Goal: Communication & Community: Participate in discussion

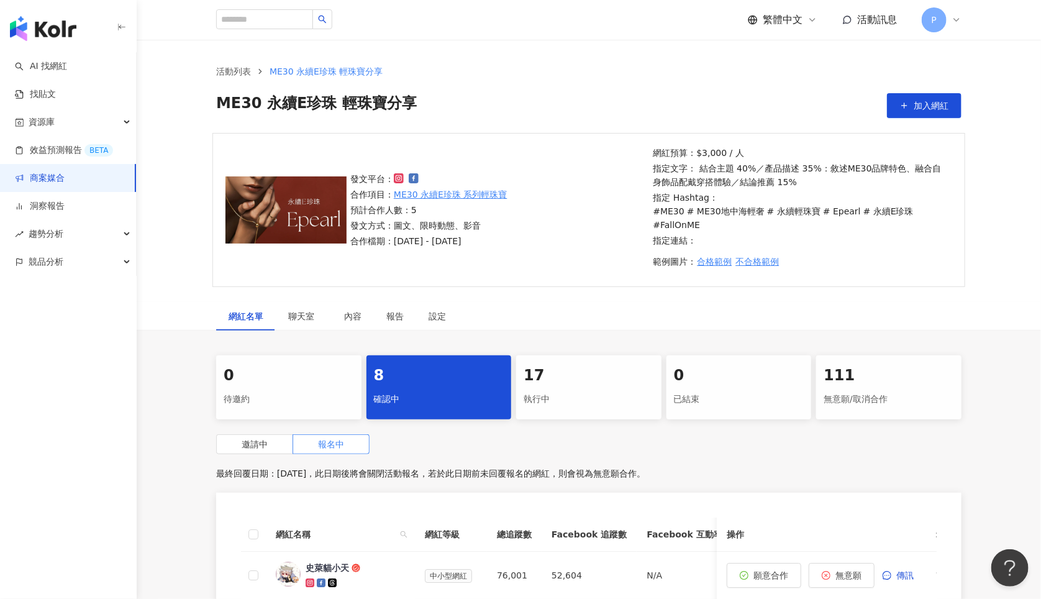
click at [998, 139] on div "發文平台： 合作項目： ME30 永續E珍珠 系列輕珠寶 預計合作人數：5 發文方式：圖文、限時動態、影音 合作檔期：2025/9/30 - 2025/10/…" at bounding box center [589, 217] width 904 height 169
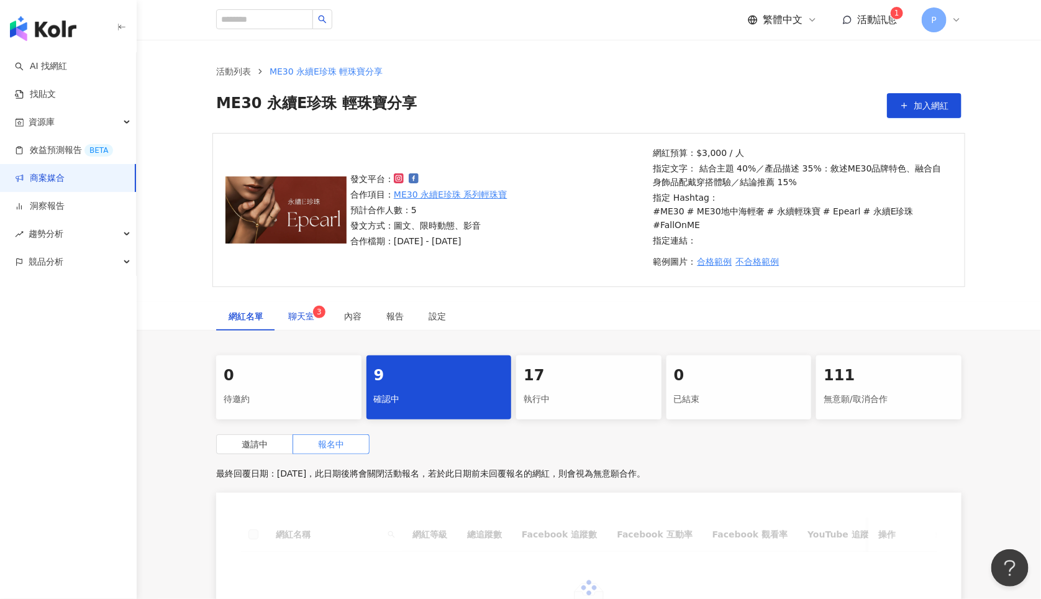
click at [313, 306] on sup "3" at bounding box center [319, 312] width 12 height 12
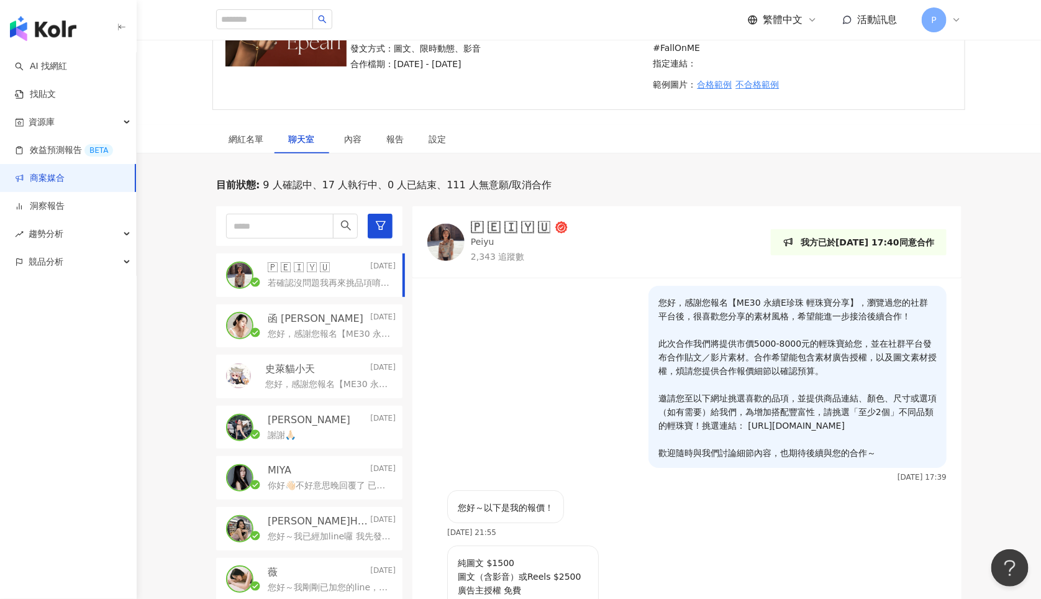
scroll to position [257, 0]
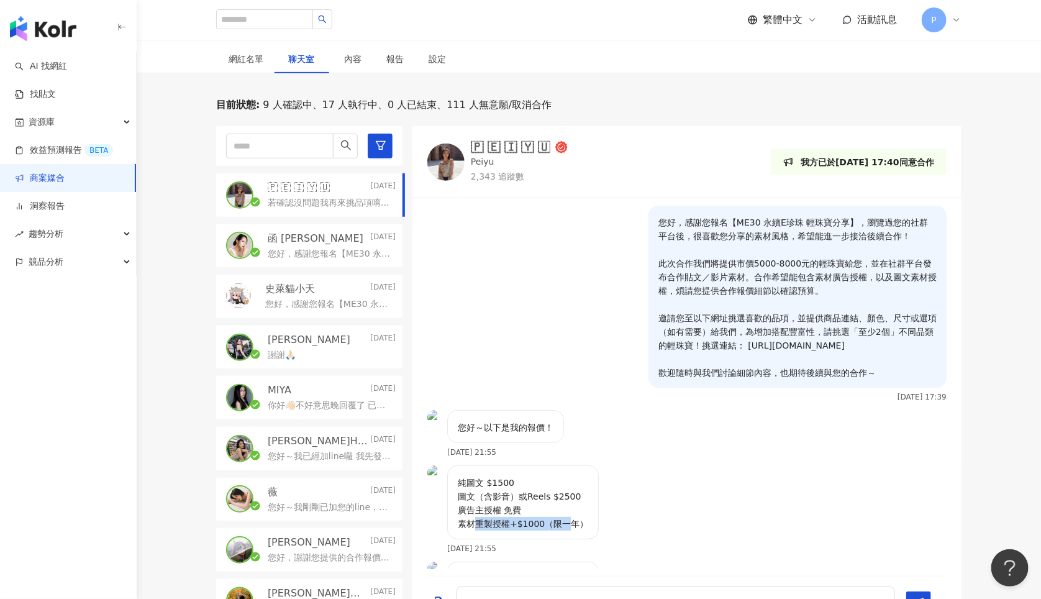
drag, startPoint x: 473, startPoint y: 494, endPoint x: 563, endPoint y: 498, distance: 90.1
click at [563, 498] on p "純圖文 $1500 圖文（含影音）或Reels $2500 廣告主授權 免費 素材重製授權+$1000（限一年）" at bounding box center [523, 503] width 130 height 55
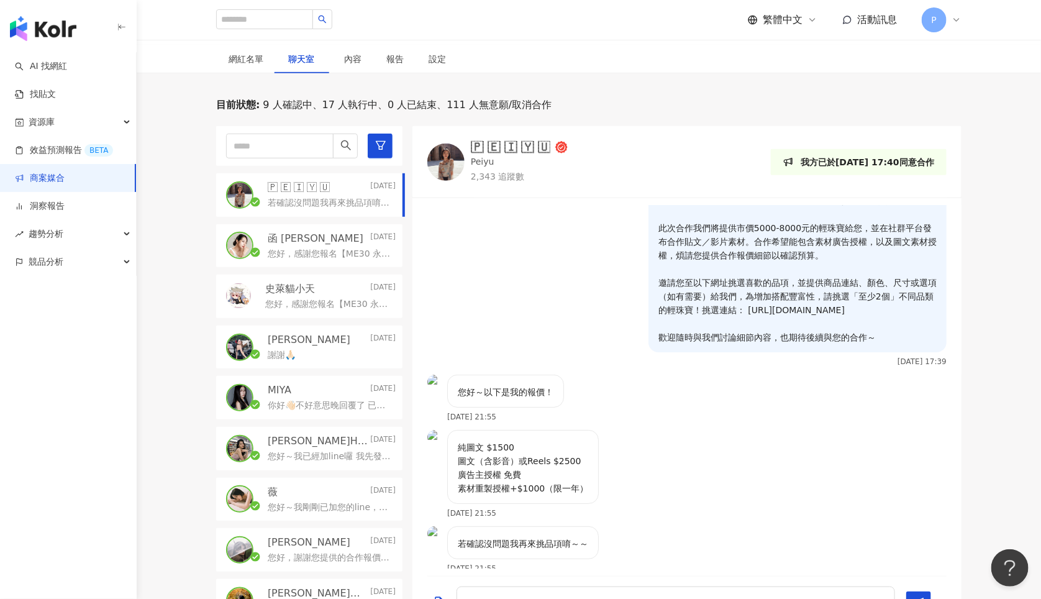
scroll to position [6, 0]
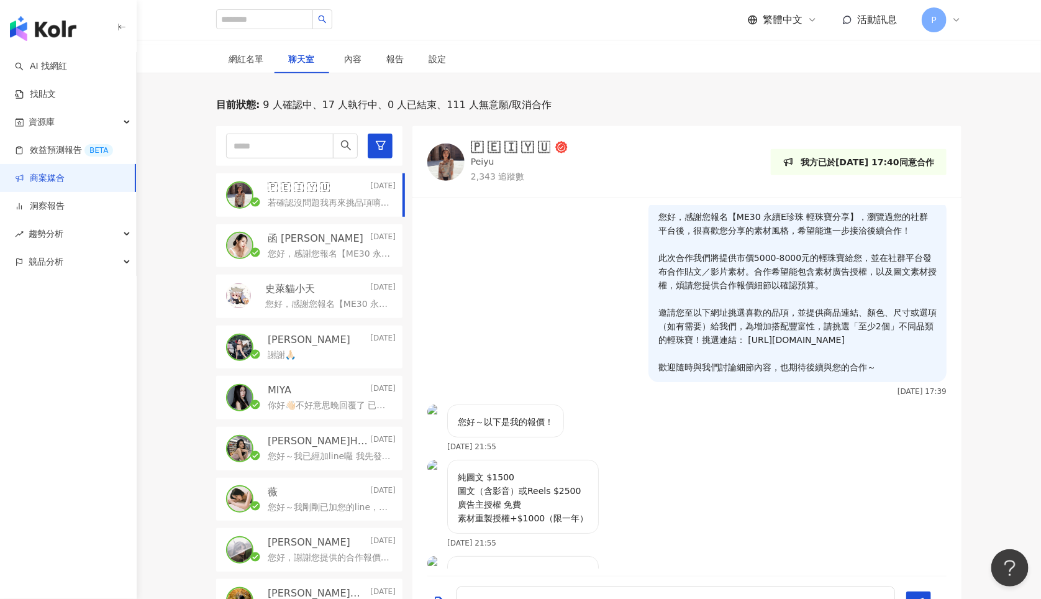
click at [291, 232] on p "函 [PERSON_NAME]" at bounding box center [316, 239] width 96 height 14
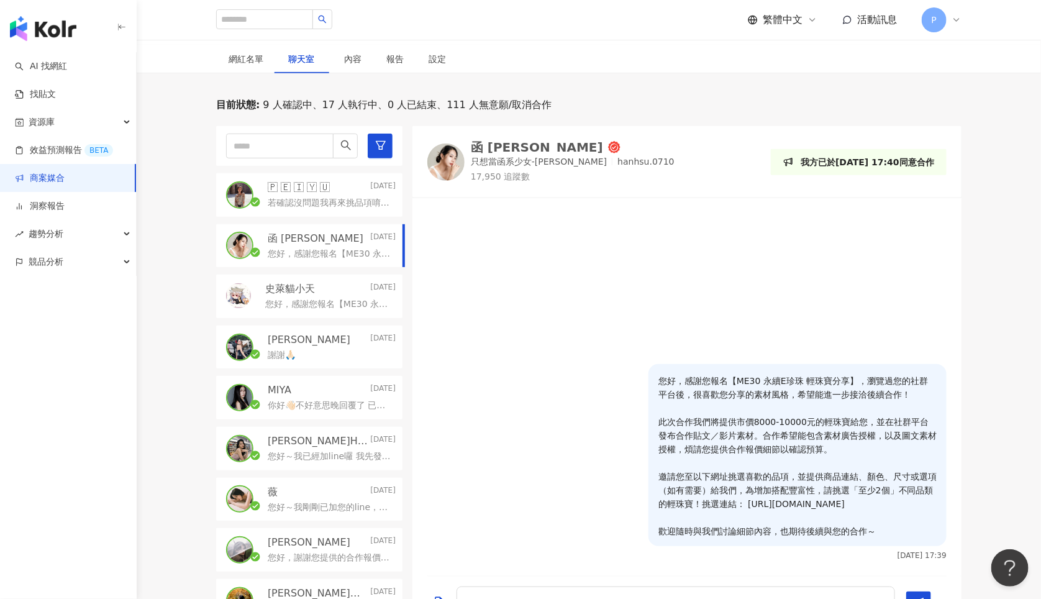
click at [317, 197] on p "若確認沒問題我再來挑品項唷～～" at bounding box center [329, 203] width 123 height 12
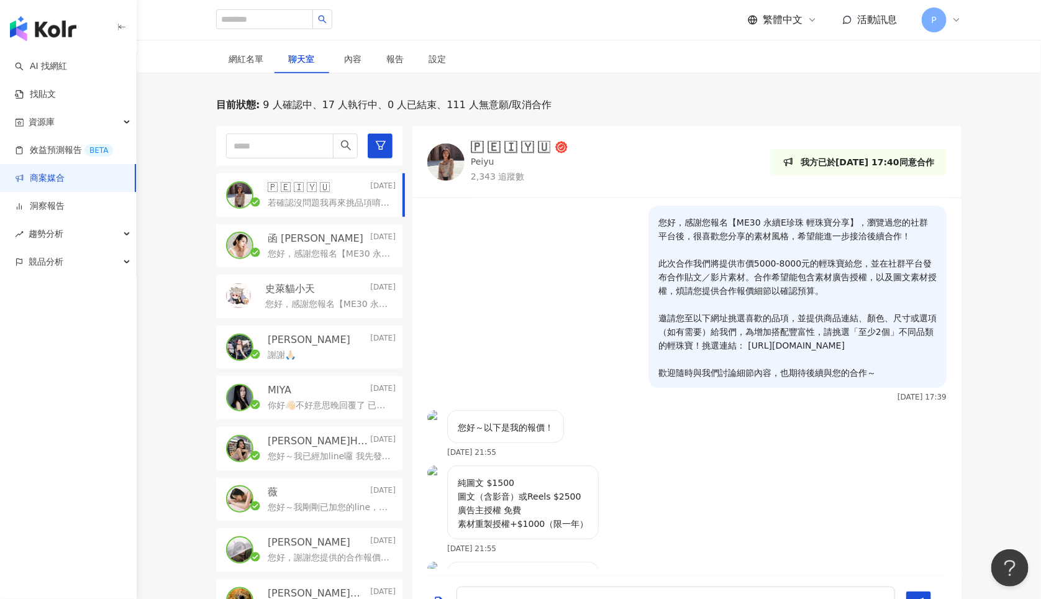
scroll to position [35, 0]
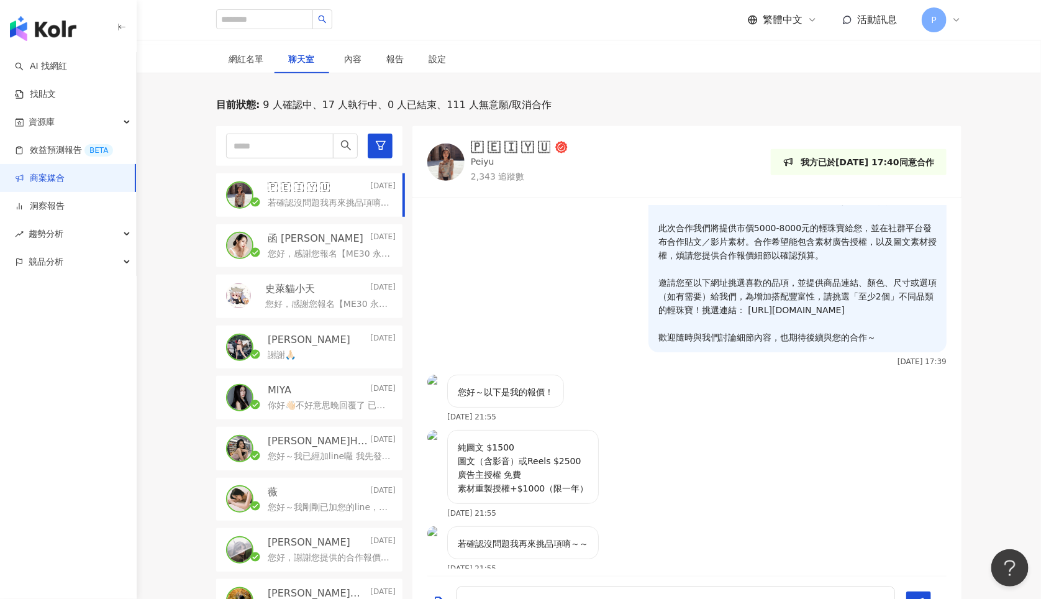
click at [446, 146] on img at bounding box center [445, 161] width 37 height 37
drag, startPoint x: 457, startPoint y: 417, endPoint x: 583, endPoint y: 455, distance: 130.9
click at [583, 455] on div "純圖文 $1500 圖文（含影音）或Reels $2500 廣告主授權 免費 素材重製授權+$1000（限一年）" at bounding box center [523, 467] width 152 height 74
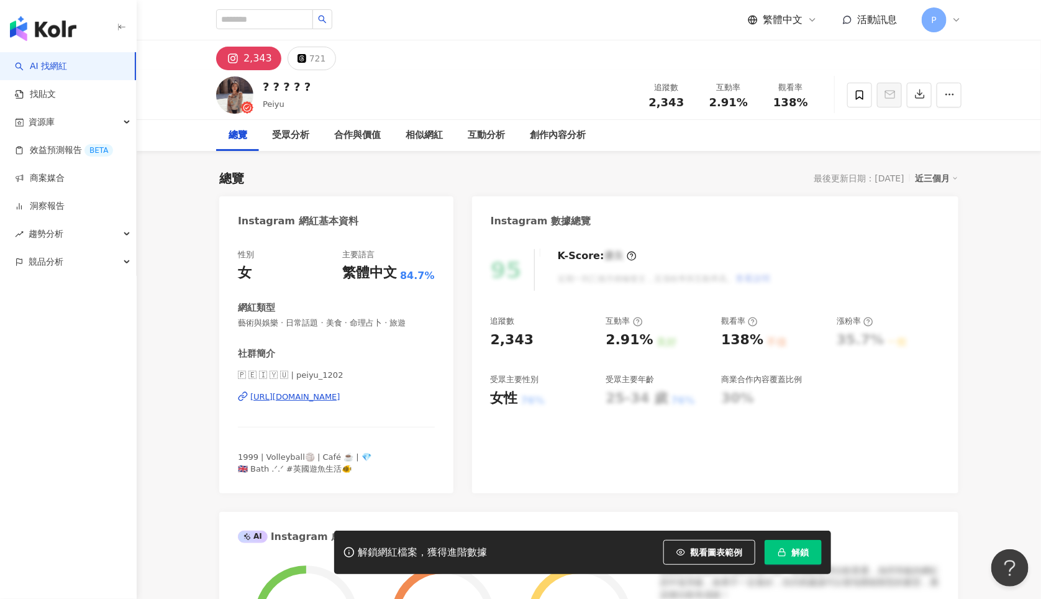
click at [266, 48] on button "2,343" at bounding box center [248, 59] width 65 height 24
click at [340, 396] on div "https://www.instagram.com/peiyu_1202/" at bounding box center [295, 396] width 90 height 11
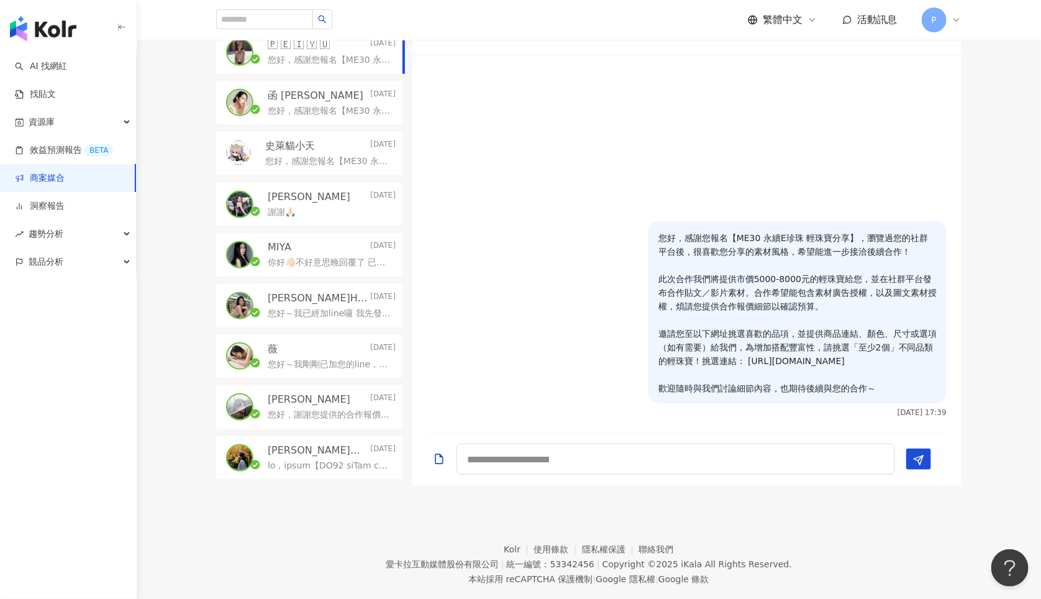
scroll to position [371, 0]
